Goal: Information Seeking & Learning: Find specific page/section

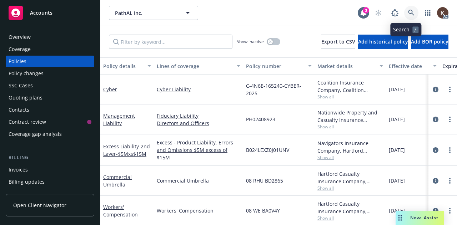
click at [408, 10] on icon at bounding box center [411, 13] width 6 height 6
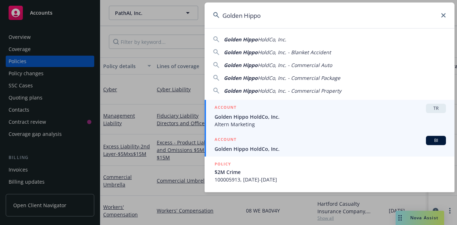
type input "Golden Hippo"
click at [282, 141] on div "ACCOUNT BI" at bounding box center [329, 140] width 231 height 9
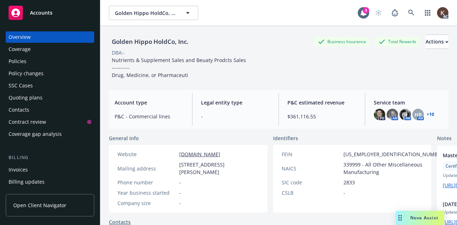
click at [22, 62] on div "Policies" at bounding box center [18, 61] width 18 height 11
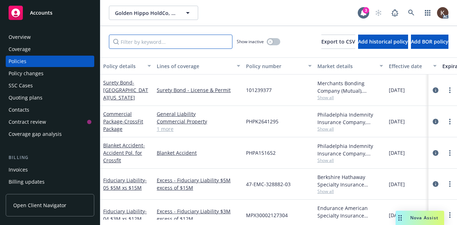
click at [172, 40] on input "Filter by keyword..." at bounding box center [170, 42] width 123 height 14
type input "i"
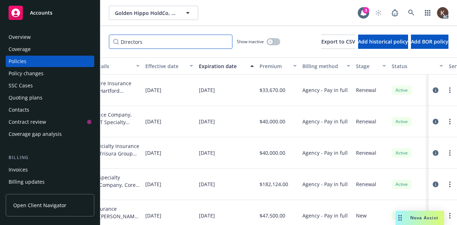
scroll to position [0, 337]
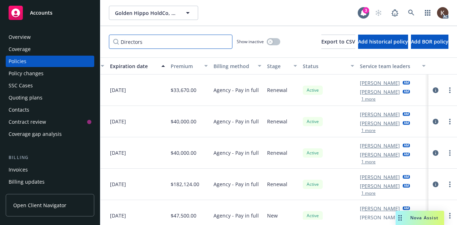
type input "Directors"
click at [361, 193] on button "1 more" at bounding box center [368, 193] width 14 height 4
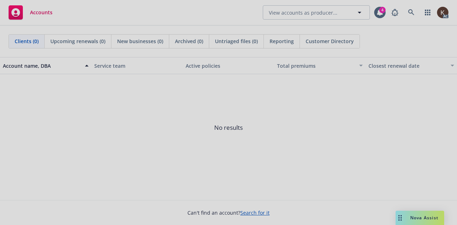
click at [386, 16] on div at bounding box center [228, 112] width 457 height 225
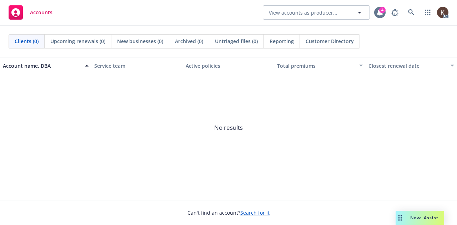
click at [384, 15] on div at bounding box center [379, 12] width 11 height 11
click at [412, 217] on span "Nova Assist" at bounding box center [424, 218] width 28 height 6
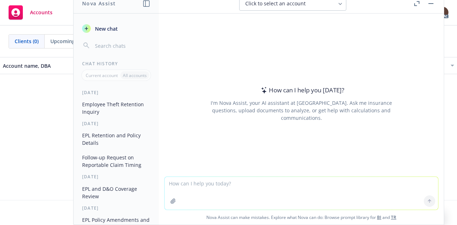
click at [333, 190] on textarea at bounding box center [300, 193] width 273 height 33
click at [432, 3] on icon "button" at bounding box center [430, 3] width 5 height 1
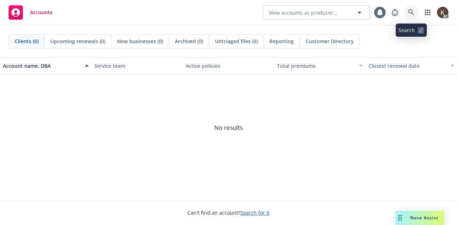
click at [406, 17] on link at bounding box center [411, 12] width 14 height 14
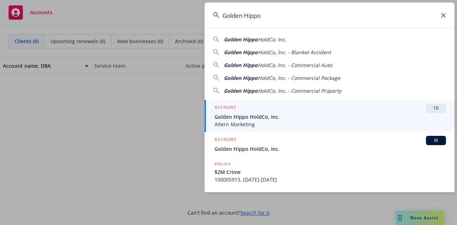
type input "Golden Hippo"
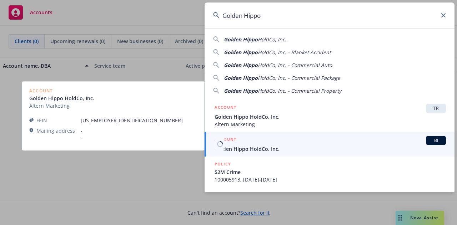
click at [249, 139] on div "ACCOUNT BI" at bounding box center [329, 140] width 231 height 9
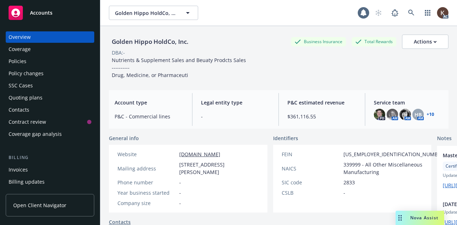
click at [41, 65] on div "Policies" at bounding box center [50, 61] width 83 height 11
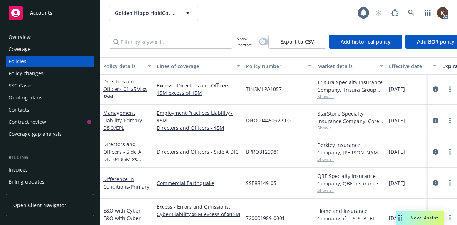
scroll to position [340, 0]
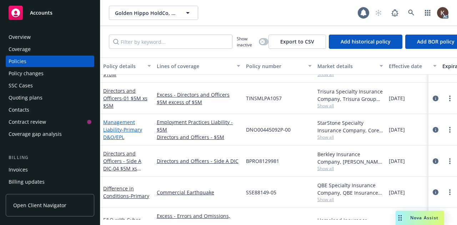
click at [117, 134] on span "- Primary D&O/EPL" at bounding box center [122, 133] width 39 height 14
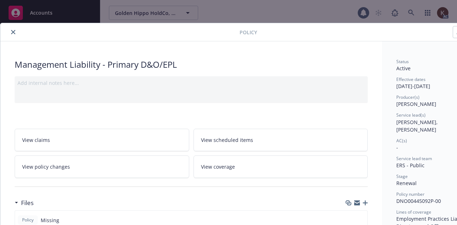
click at [16, 34] on div at bounding box center [121, 32] width 236 height 9
click at [16, 34] on button "close" at bounding box center [13, 32] width 9 height 9
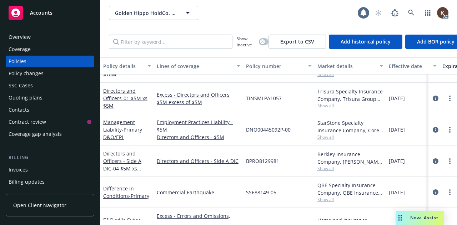
click at [419, 216] on span "Nova Assist" at bounding box center [424, 218] width 28 height 6
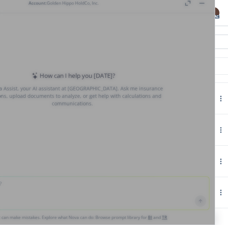
click at [184, 37] on div at bounding box center [72, 108] width 285 height 231
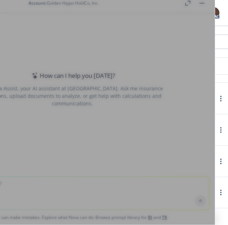
click at [146, 126] on div at bounding box center [72, 108] width 285 height 231
click at [205, 58] on div at bounding box center [72, 108] width 285 height 231
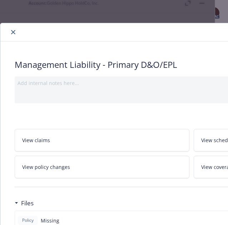
scroll to position [21, 0]
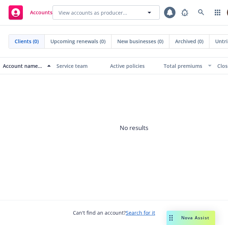
click at [183, 219] on span "Nova Assist" at bounding box center [195, 217] width 28 height 6
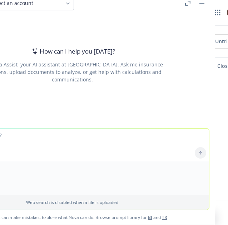
click at [37, 147] on textarea at bounding box center [71, 144] width 273 height 33
click at [37, 147] on textarea "To what extent are former" at bounding box center [71, 145] width 273 height 34
click at [17, 118] on div "How can I help you today? I'm Nova Assist, your AI assistant at Newfront. Ask m…" at bounding box center [72, 70] width 285 height 114
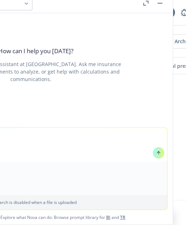
click at [30, 141] on textarea "To what extent are former" at bounding box center [30, 145] width 273 height 34
click at [30, 141] on textarea "To what extent are former execut" at bounding box center [30, 145] width 273 height 34
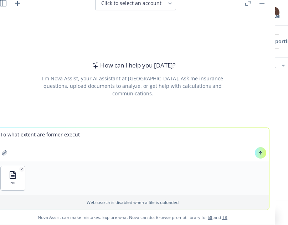
click at [89, 137] on textarea "To what extent are former execut" at bounding box center [132, 145] width 273 height 34
type textarea "To what extent are former executives covered under the Directors and Officers c…"
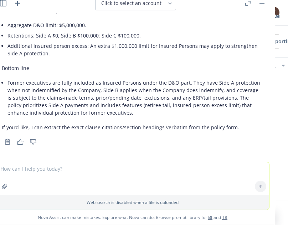
scroll to position [471, 0]
